Goal: Task Accomplishment & Management: Use online tool/utility

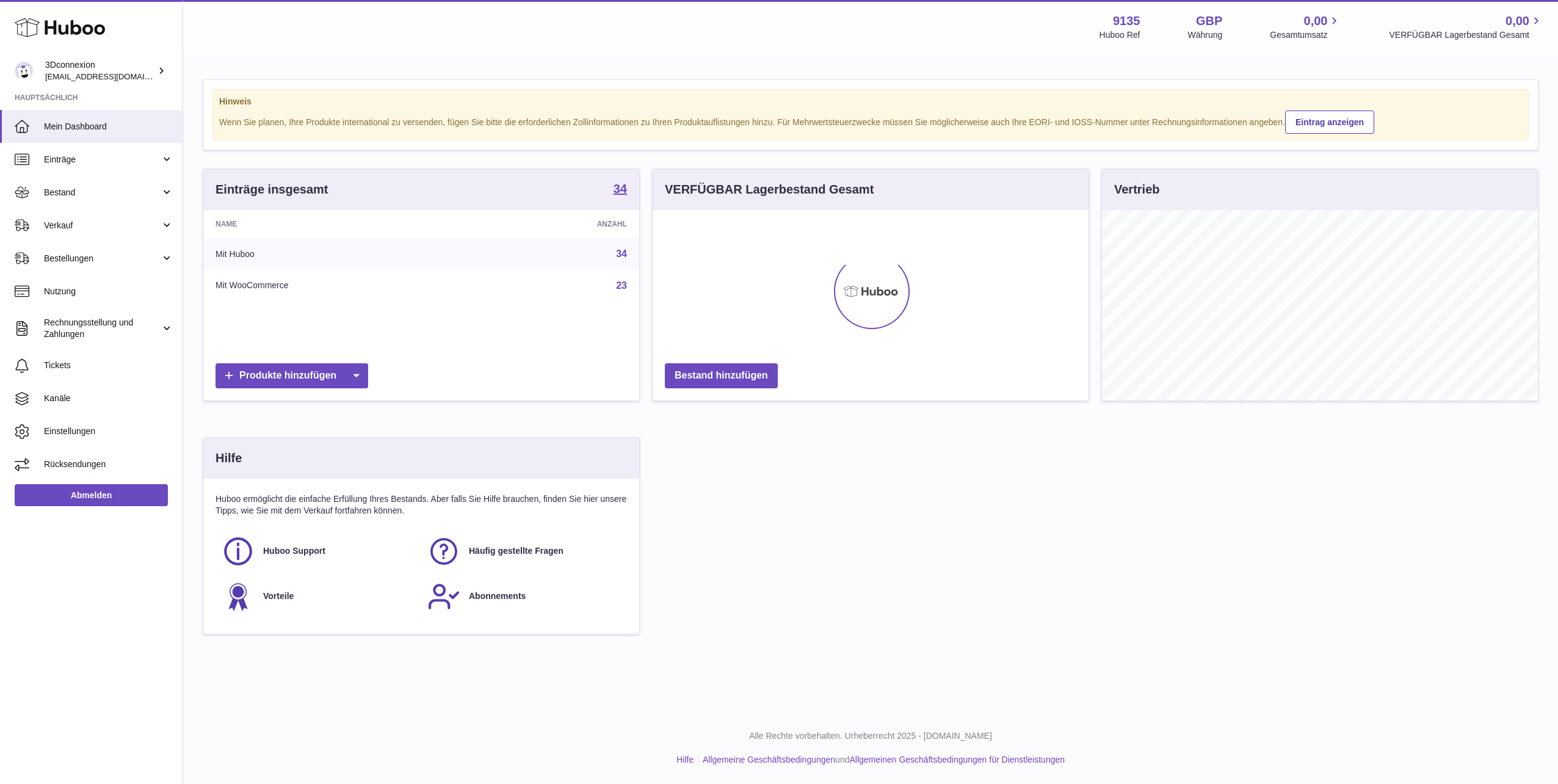
scroll to position [191, 436]
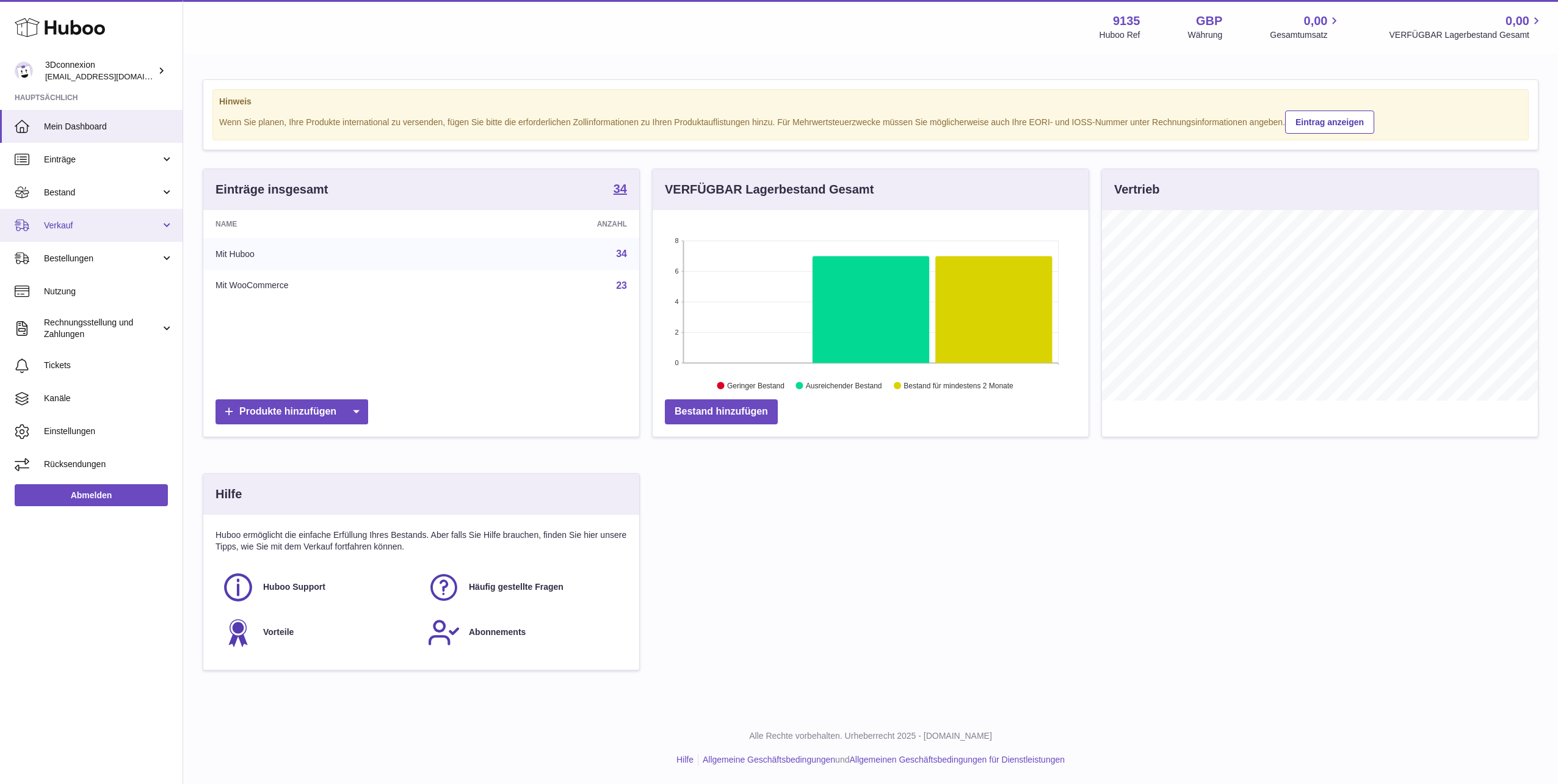
click at [81, 220] on span "Verkauf" at bounding box center [102, 225] width 116 height 12
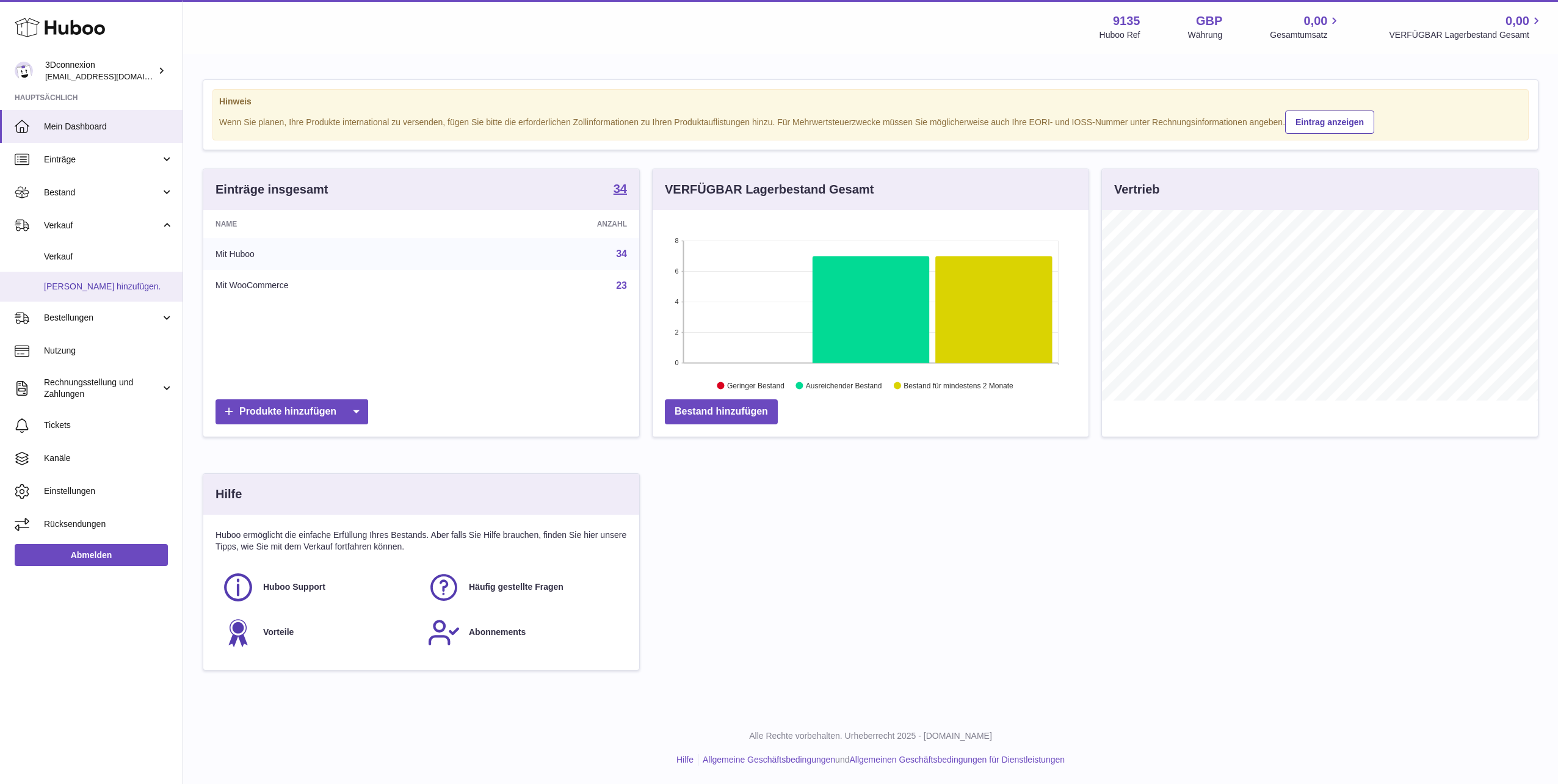
click at [62, 275] on link "[PERSON_NAME] hinzufügen." at bounding box center [91, 286] width 182 height 30
click at [63, 255] on span "Verkauf" at bounding box center [109, 257] width 129 height 12
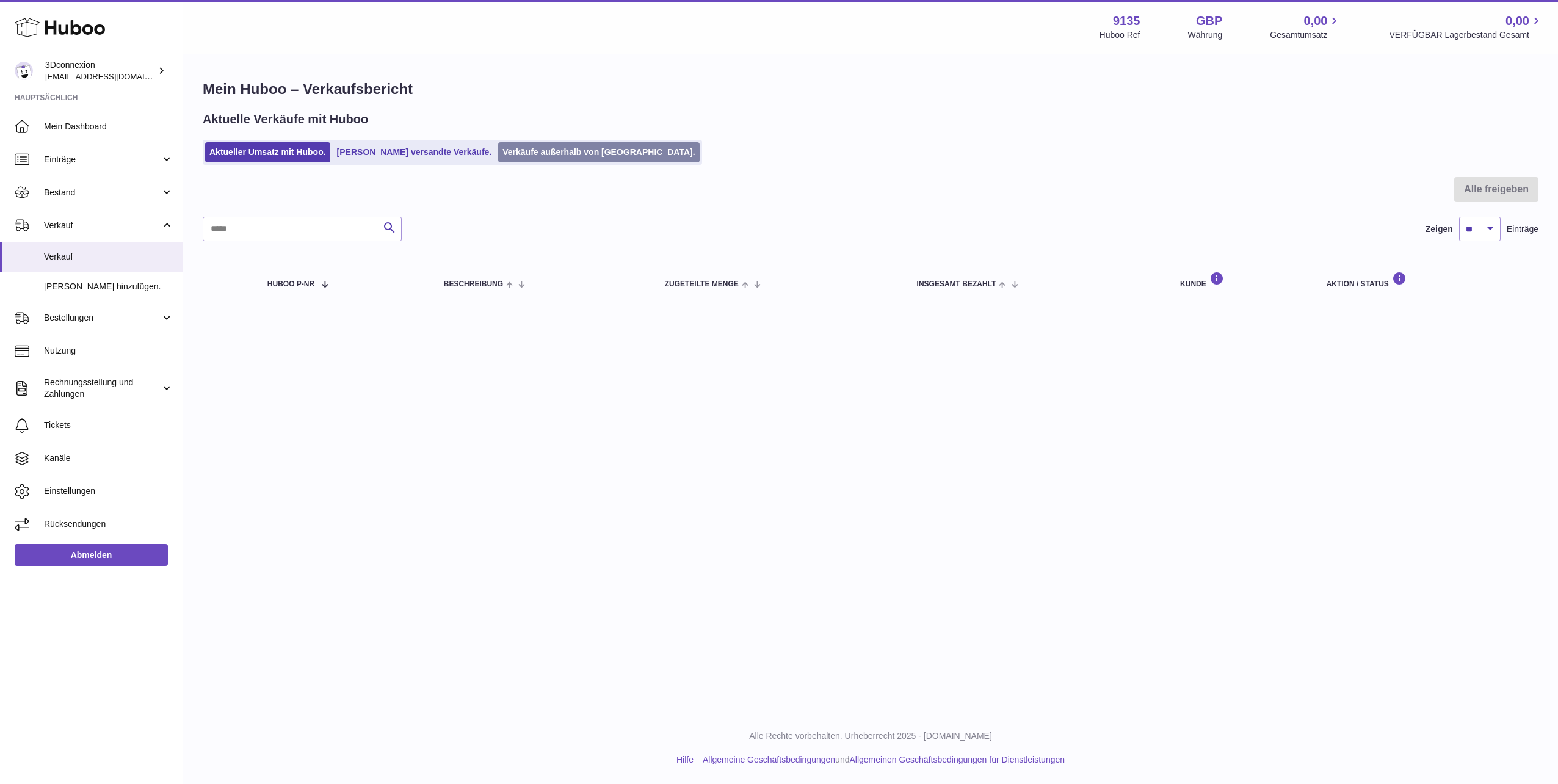
click at [569, 148] on link "Verkäufe außerhalb von Huboo." at bounding box center [599, 152] width 201 height 20
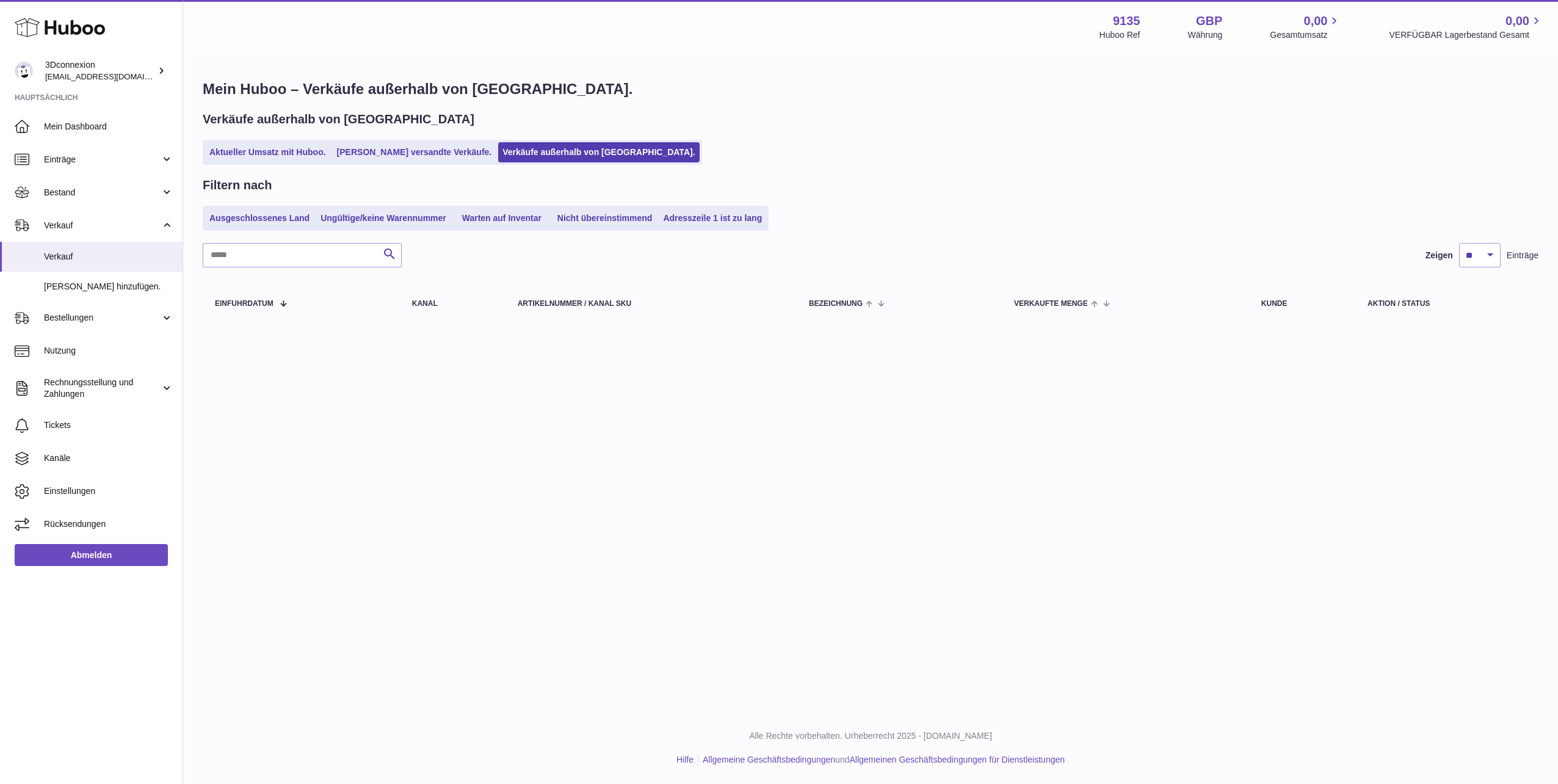
click at [264, 153] on link "Aktueller Umsatz mit Huboo." at bounding box center [268, 152] width 125 height 20
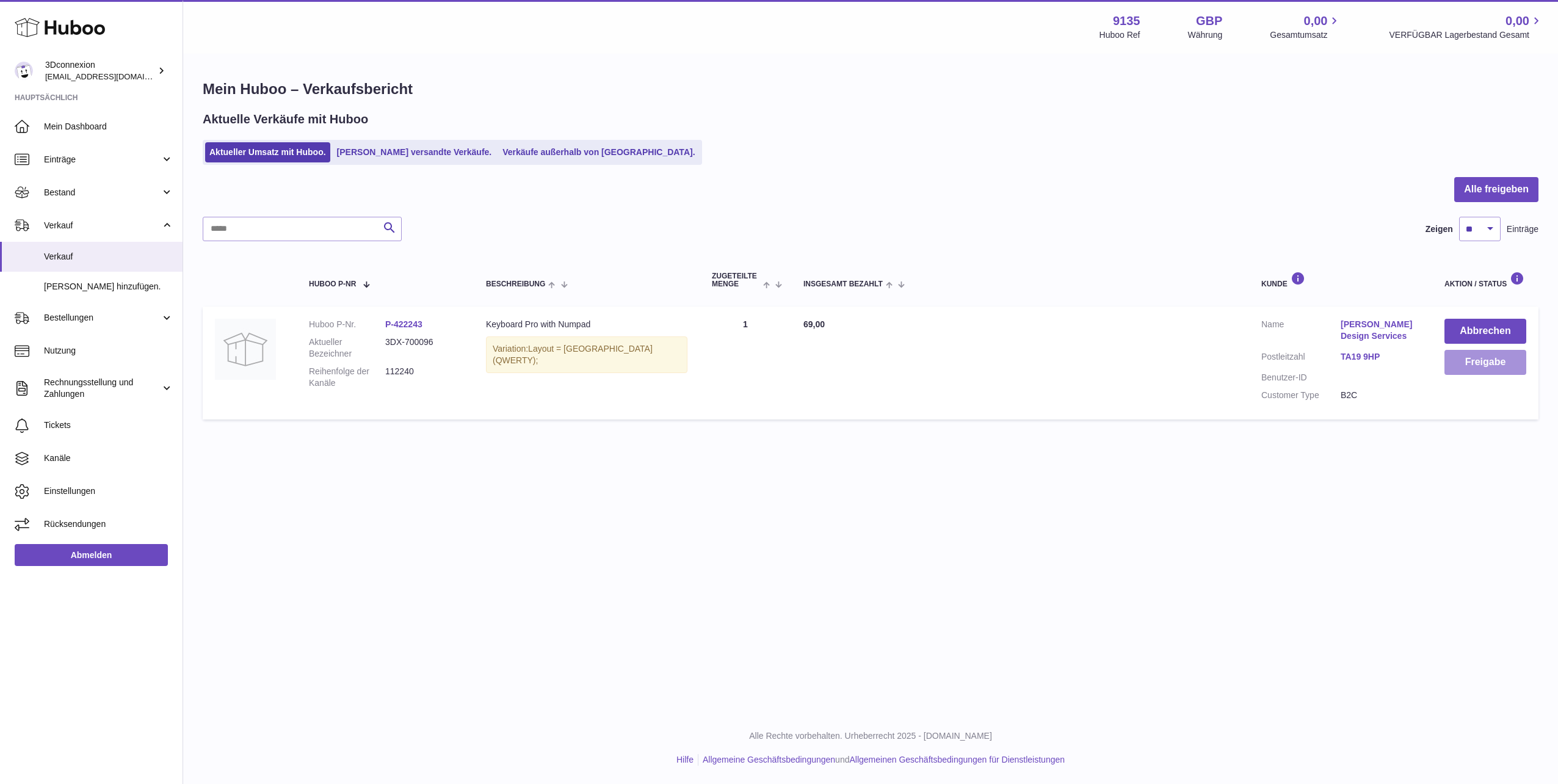
click at [1482, 361] on button "Freigabe" at bounding box center [1485, 362] width 82 height 25
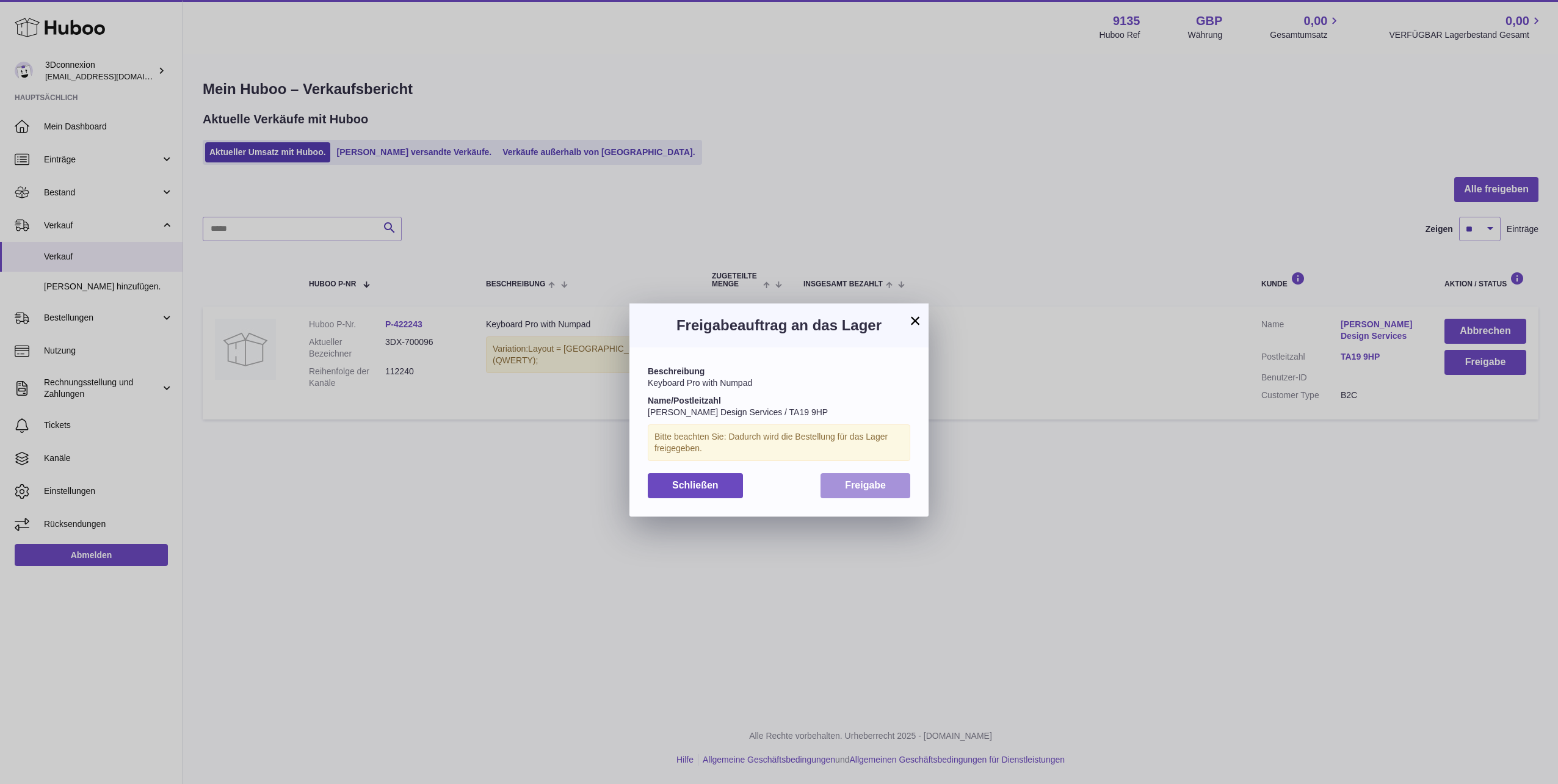
click at [863, 498] on button "Freigabe" at bounding box center [865, 485] width 90 height 25
